Goal: Find specific page/section: Find specific page/section

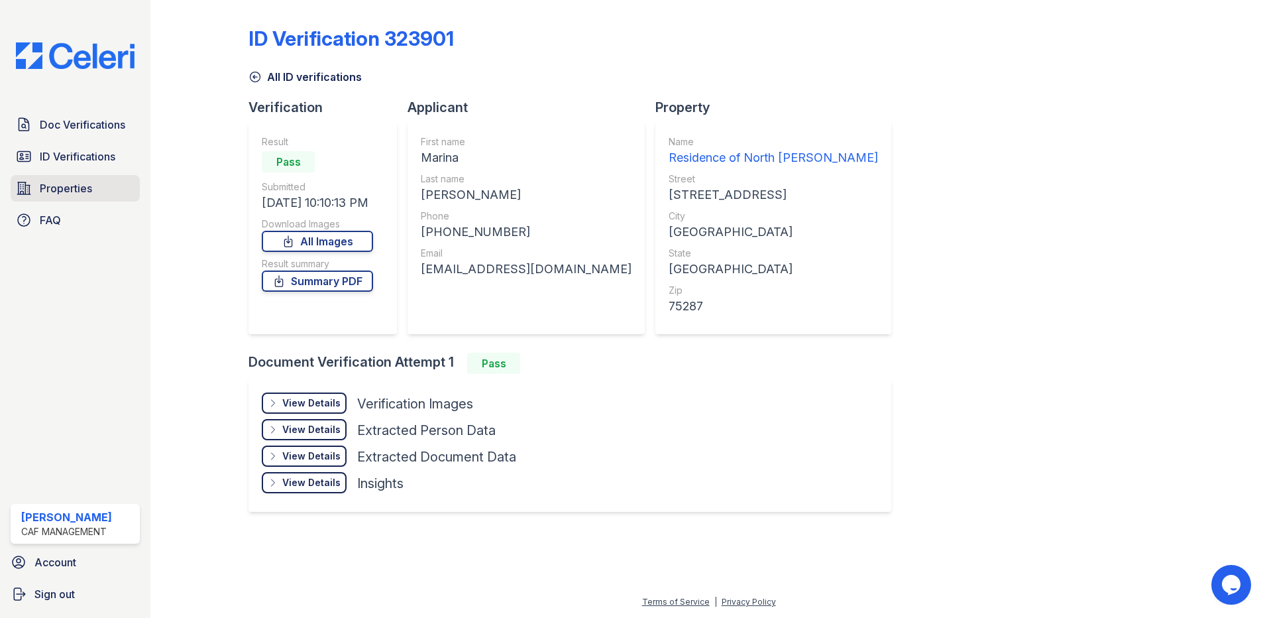
click at [350, 240] on div "Verification Result Pass Submitted [DATE] 10:10:13 PM Download Images All Image…" at bounding box center [576, 225] width 654 height 255
drag, startPoint x: 141, startPoint y: 197, endPoint x: 135, endPoint y: 182, distance: 16.4
click at [141, 195] on div "Doc Verifications ID Verifications Properties FAQ" at bounding box center [75, 172] width 140 height 122
click at [112, 158] on span "ID Verifications" at bounding box center [78, 156] width 76 height 16
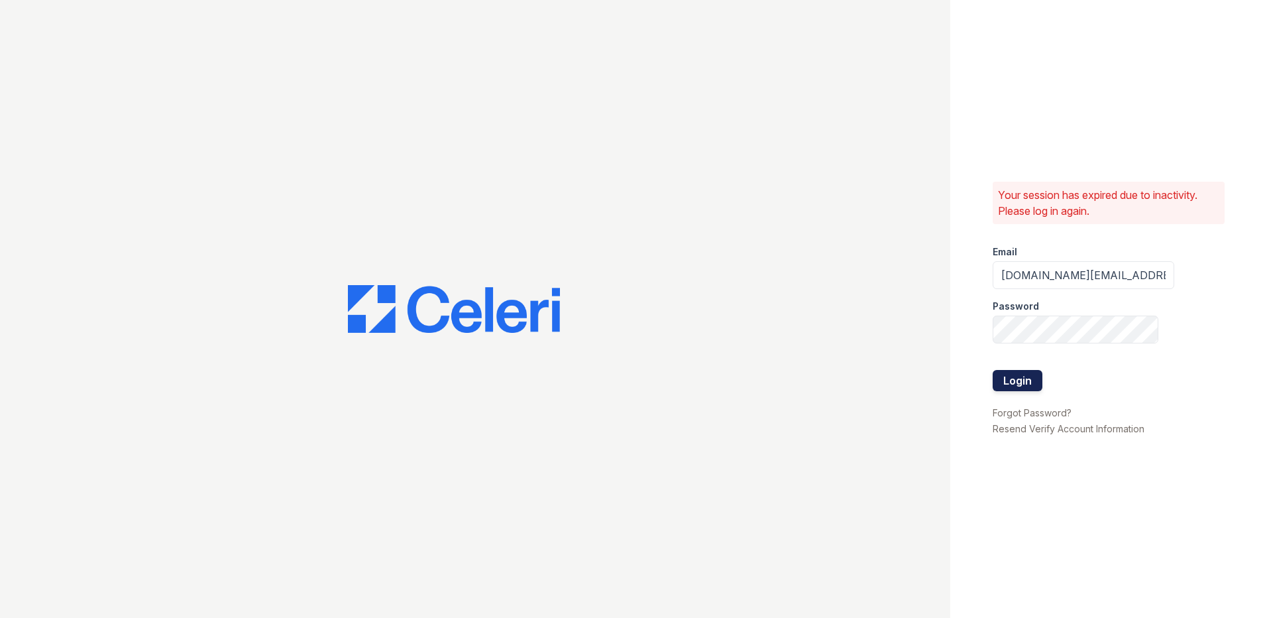
click at [1023, 382] on button "Login" at bounding box center [1018, 380] width 50 height 21
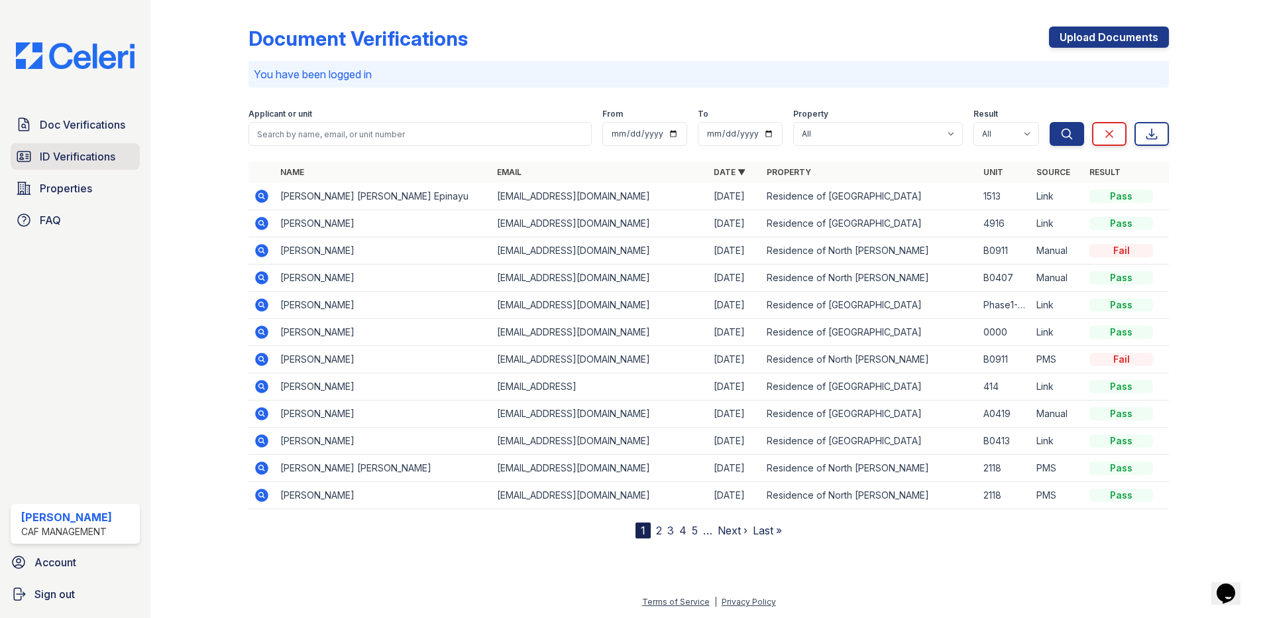
click at [60, 154] on span "ID Verifications" at bounding box center [78, 156] width 76 height 16
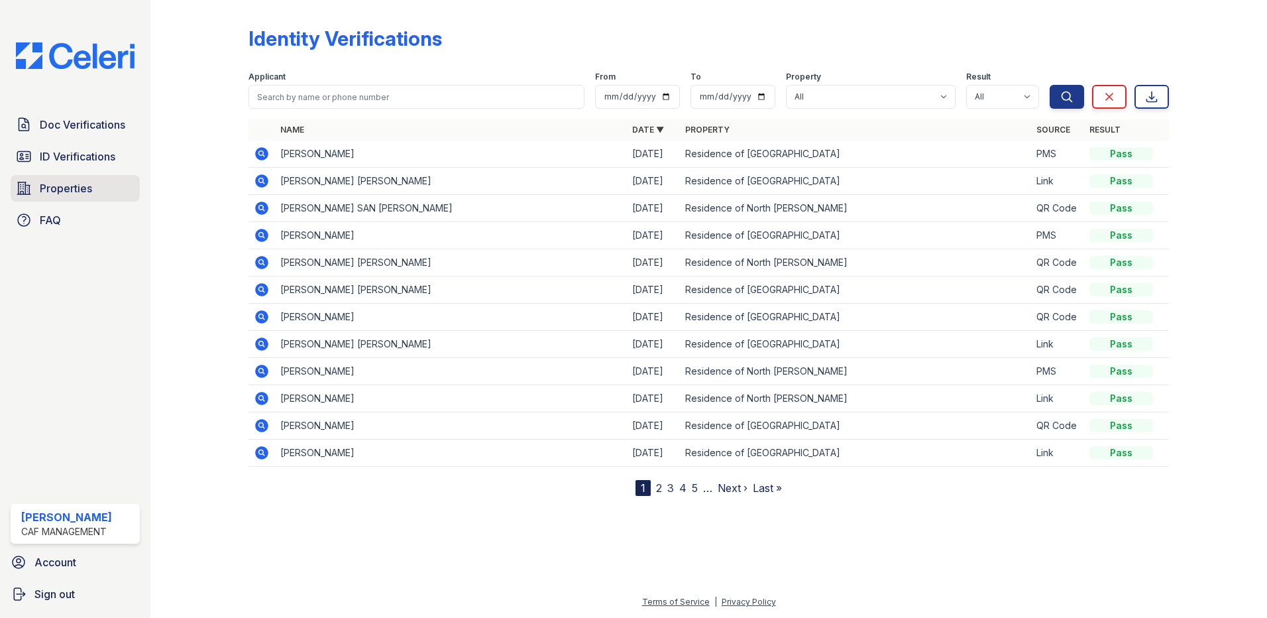
click at [75, 187] on span "Properties" at bounding box center [66, 188] width 52 height 16
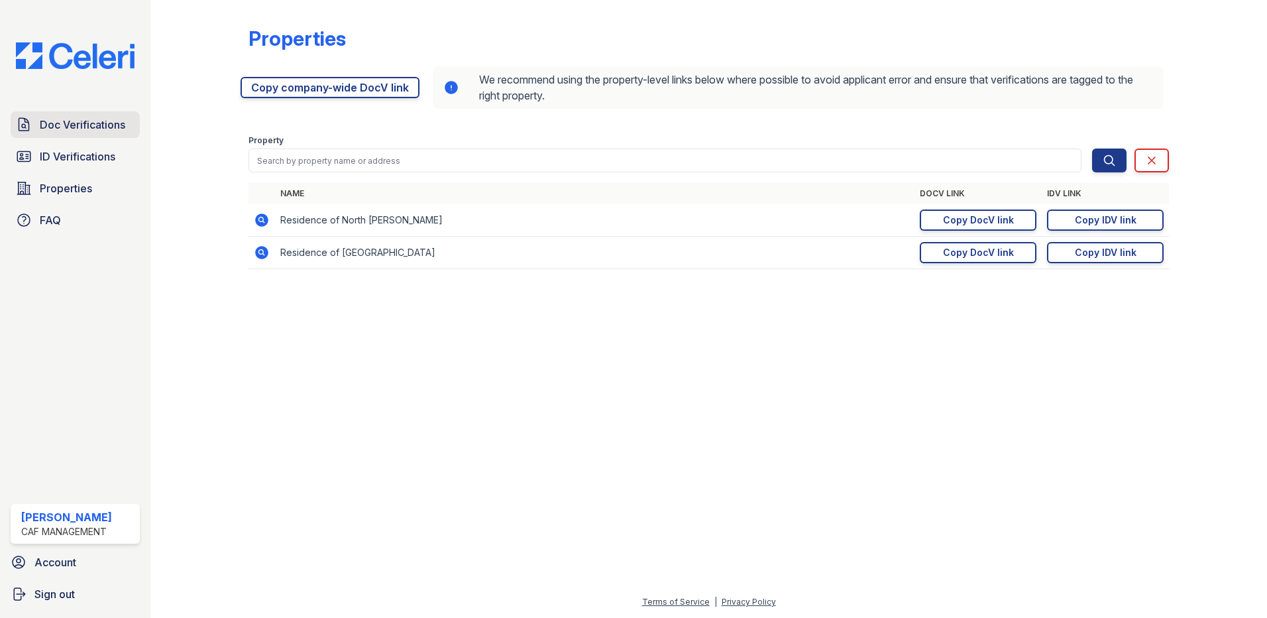
click at [76, 123] on span "Doc Verifications" at bounding box center [83, 125] width 86 height 16
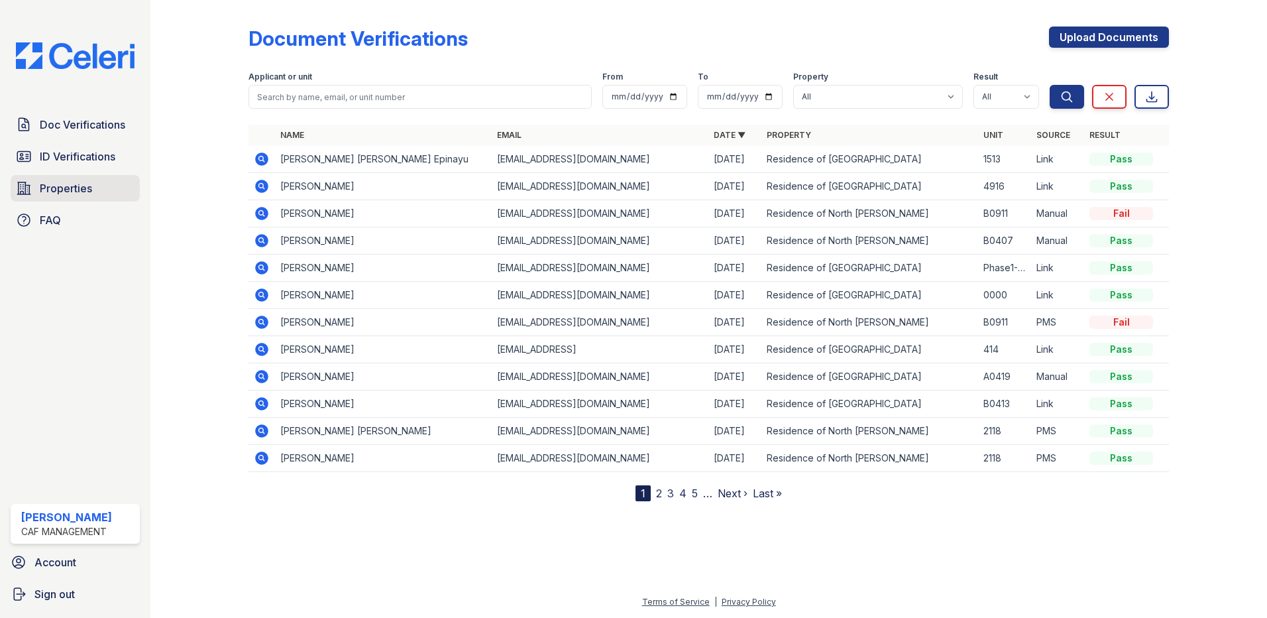
click at [87, 187] on span "Properties" at bounding box center [66, 188] width 52 height 16
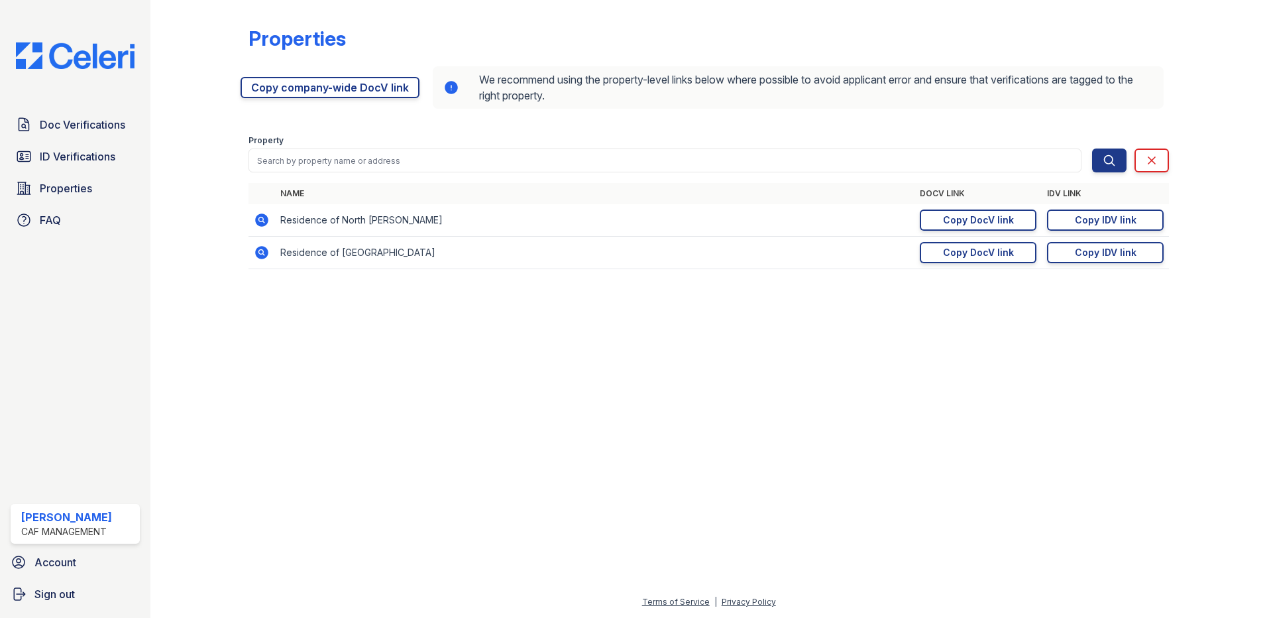
click at [263, 251] on icon at bounding box center [262, 253] width 16 height 16
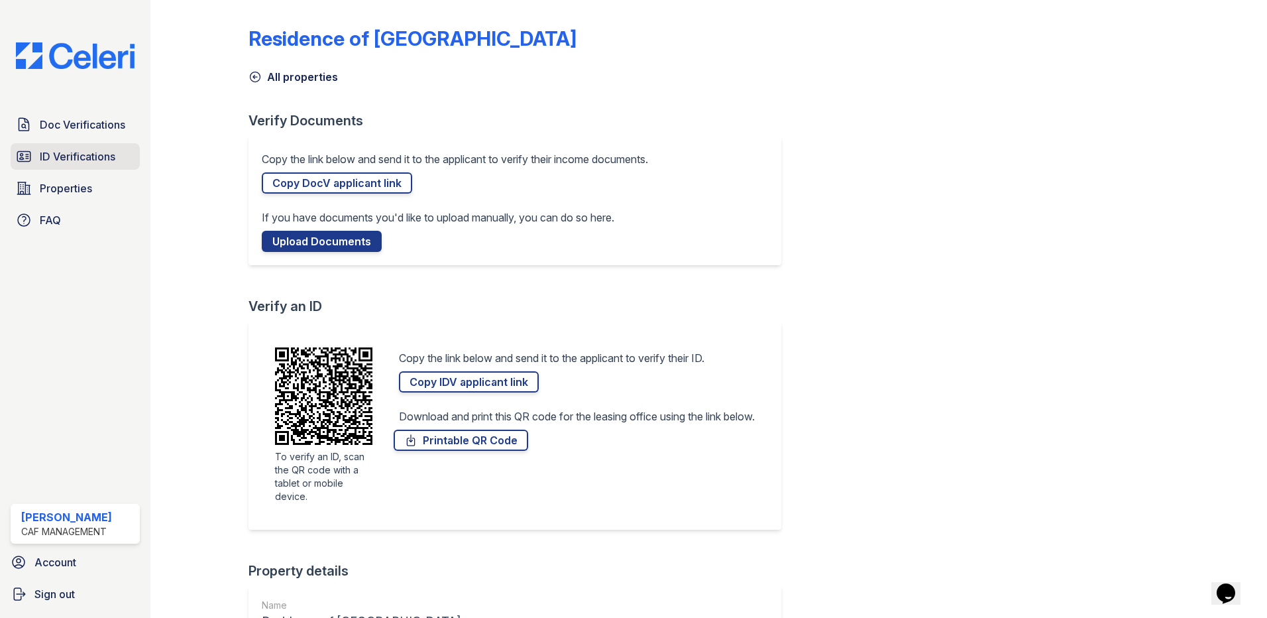
click at [104, 159] on span "ID Verifications" at bounding box center [78, 156] width 76 height 16
